Goal: Obtain resource: Download file/media

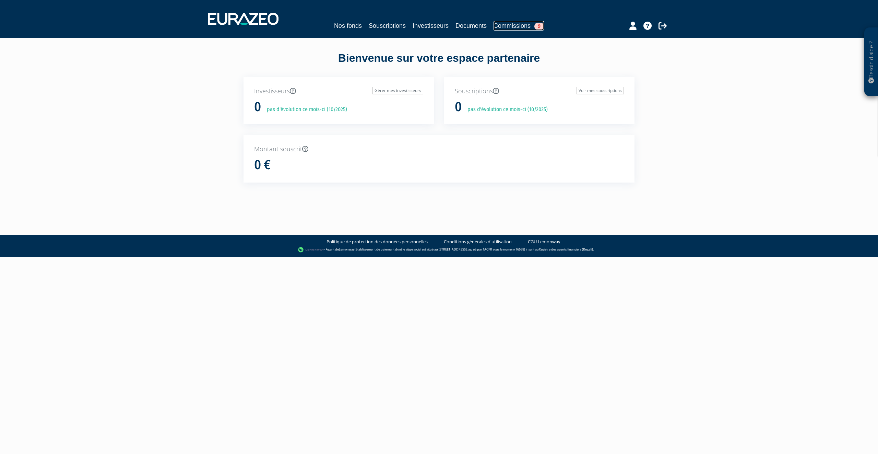
click at [524, 30] on link "Commissions 9" at bounding box center [519, 26] width 50 height 10
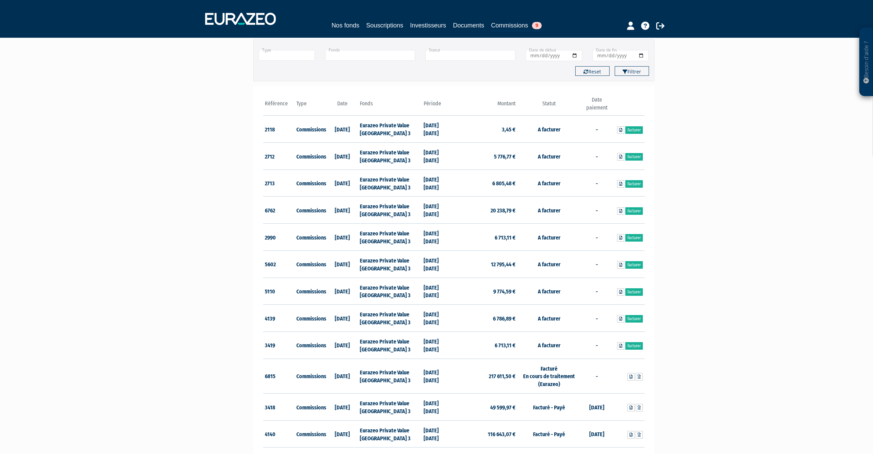
scroll to position [69, 0]
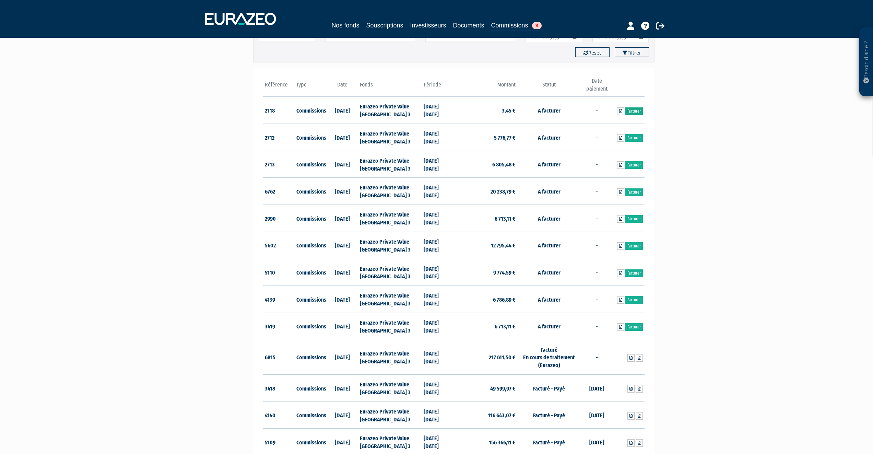
click at [634, 114] on link "Facturer" at bounding box center [634, 111] width 17 height 8
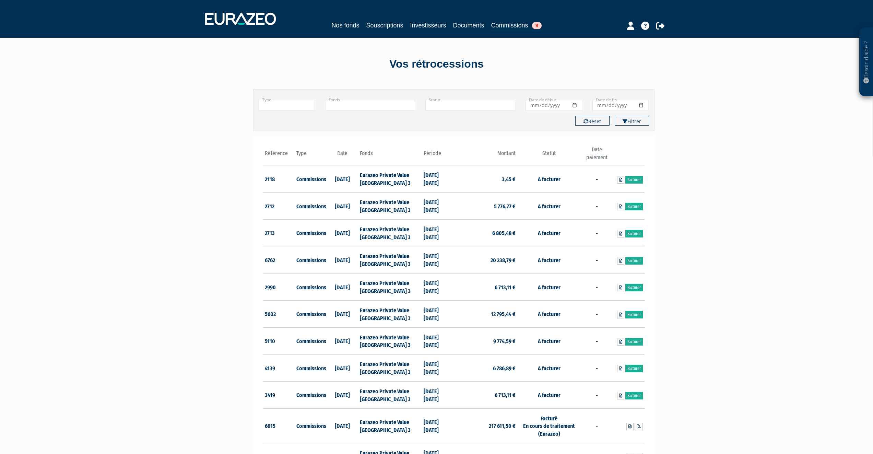
scroll to position [69, 0]
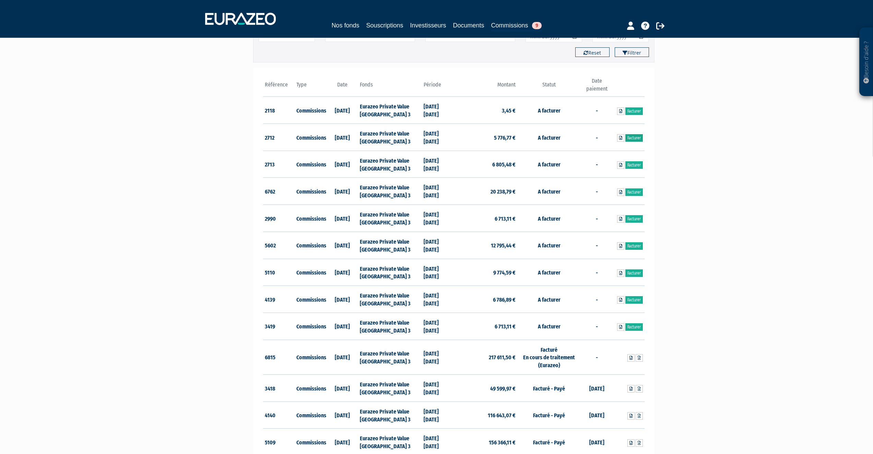
click at [638, 139] on link "Facturer" at bounding box center [634, 138] width 17 height 8
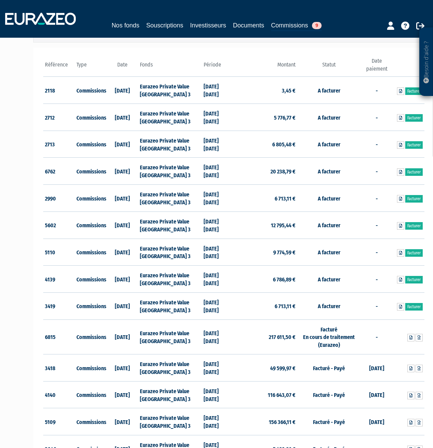
scroll to position [103, 0]
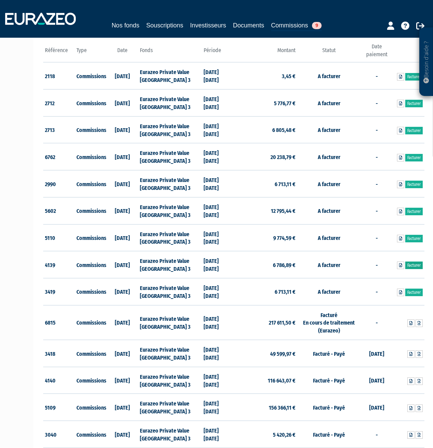
click at [412, 265] on link "Facturer" at bounding box center [414, 266] width 17 height 8
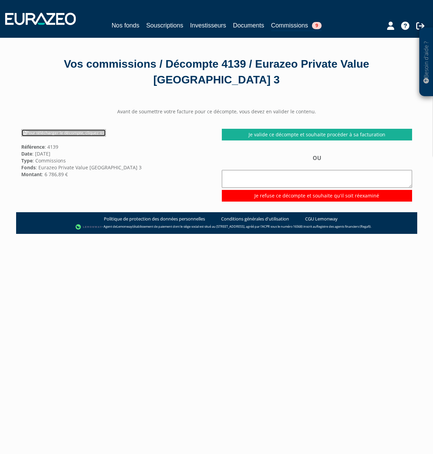
click at [46, 132] on link "Pour télécharger le décompte, cliquez ici" at bounding box center [63, 133] width 85 height 8
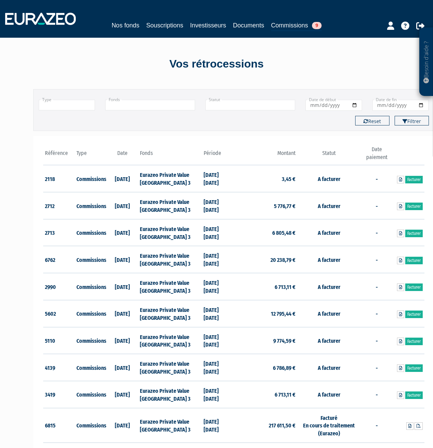
scroll to position [104, 0]
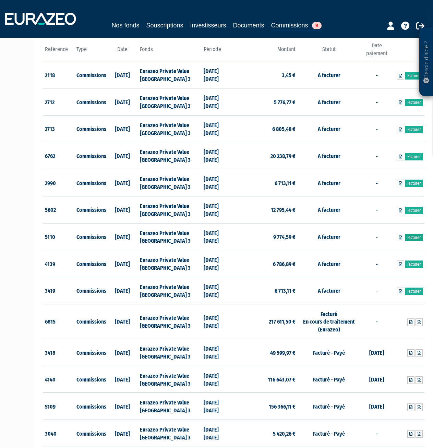
click at [416, 235] on link "Facturer" at bounding box center [414, 238] width 17 height 8
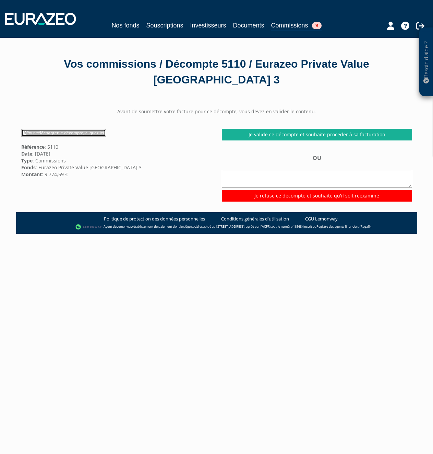
click at [75, 134] on link "Pour télécharger le décompte, cliquez ici" at bounding box center [63, 133] width 85 height 8
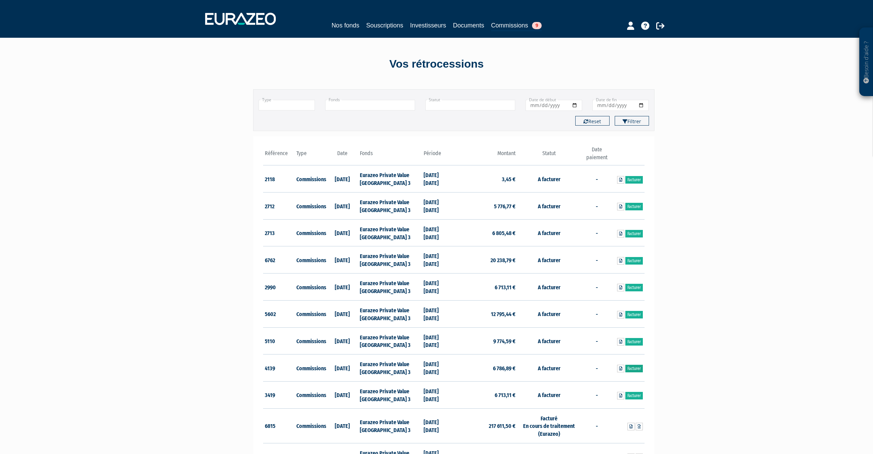
click at [636, 368] on link "Facturer" at bounding box center [634, 369] width 17 height 8
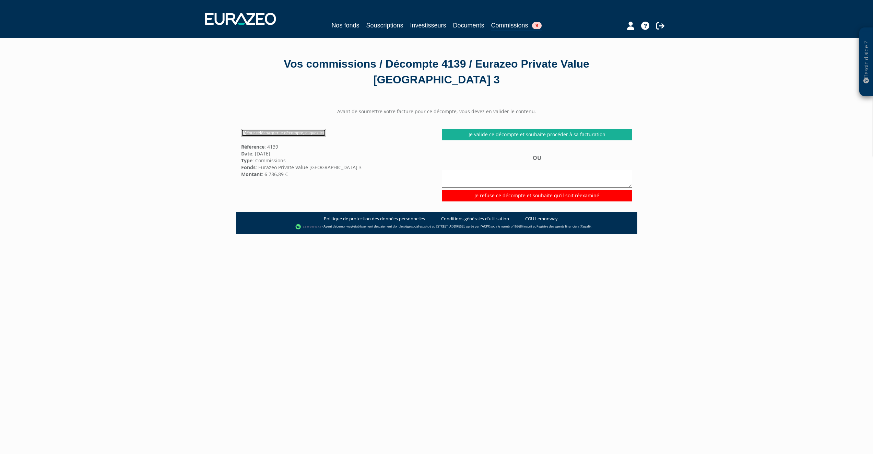
click at [285, 131] on link "Pour télécharger le décompte, cliquez ici" at bounding box center [283, 133] width 85 height 8
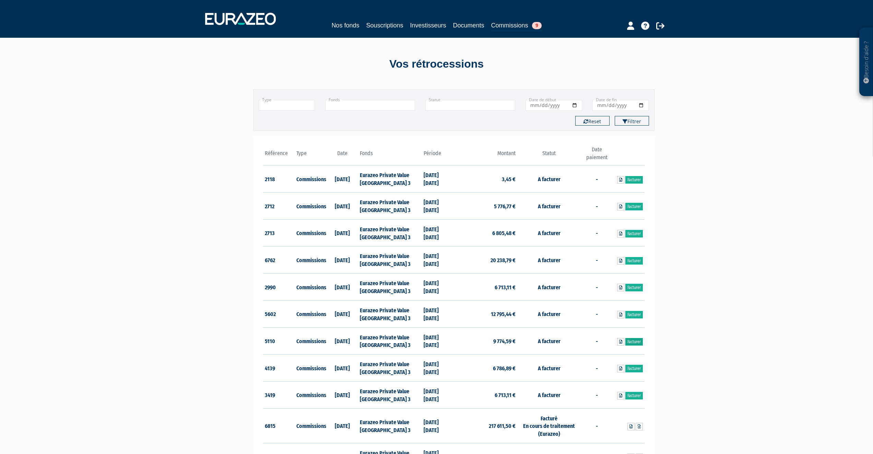
click at [638, 339] on link "Facturer" at bounding box center [634, 342] width 17 height 8
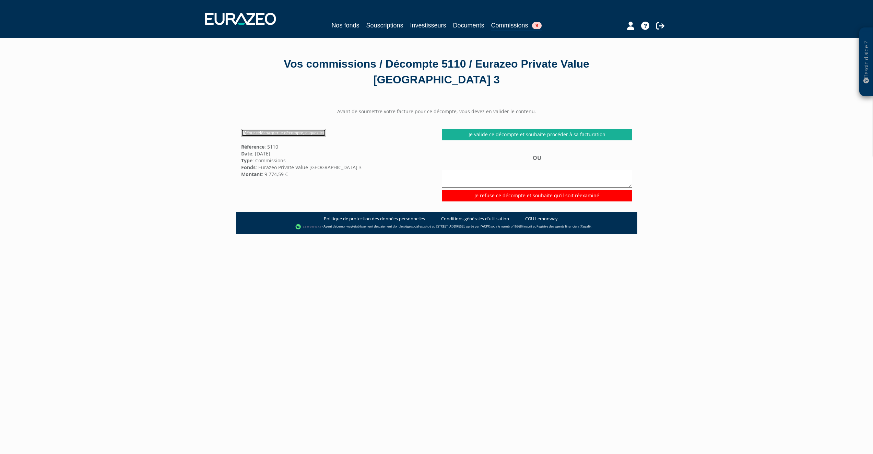
click at [291, 134] on link "Pour télécharger le décompte, cliquez ici" at bounding box center [283, 133] width 85 height 8
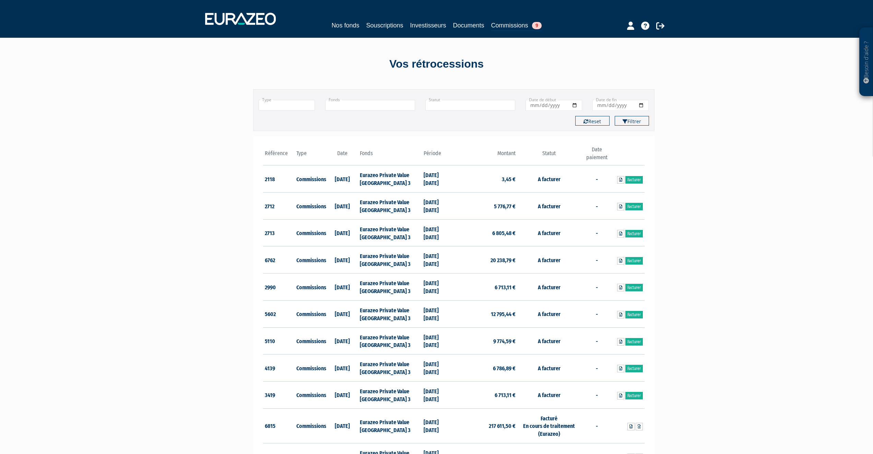
click at [758, 234] on div "Besoin d'aide ? × J'ai besoin d'aide Si vous avez une question à propos du fonc…" at bounding box center [436, 339] width 873 height 679
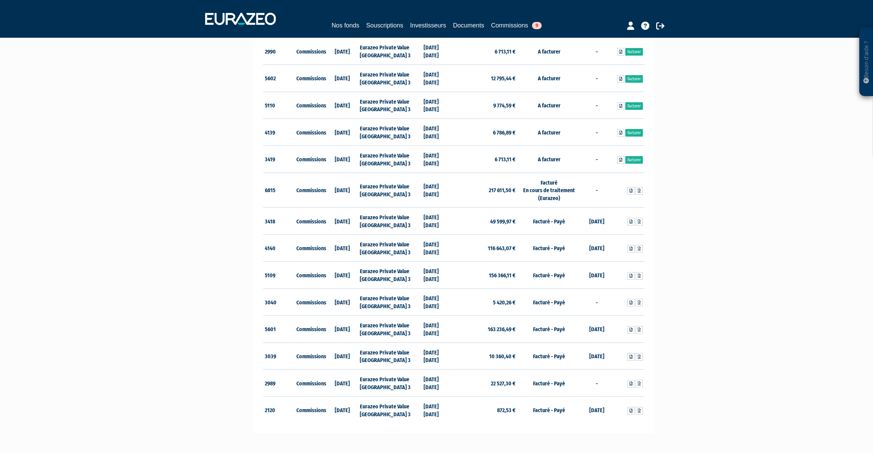
scroll to position [240, 0]
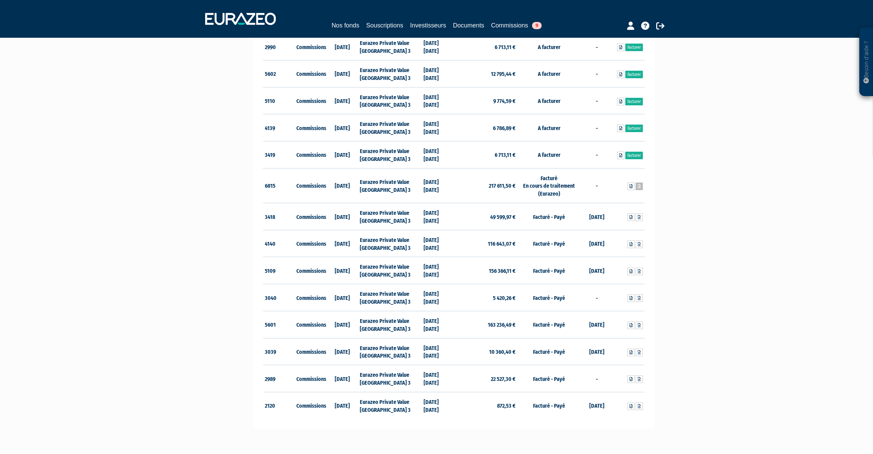
click at [641, 186] on icon at bounding box center [639, 186] width 3 height 4
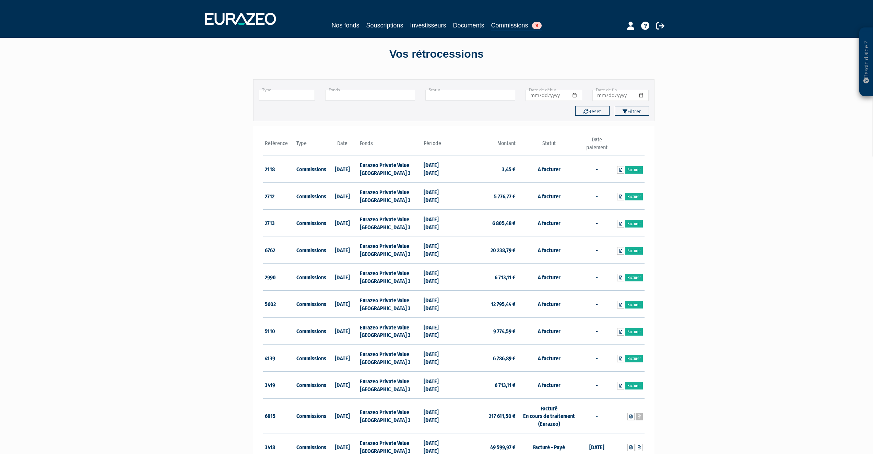
scroll to position [0, 0]
